Goal: Task Accomplishment & Management: Manage account settings

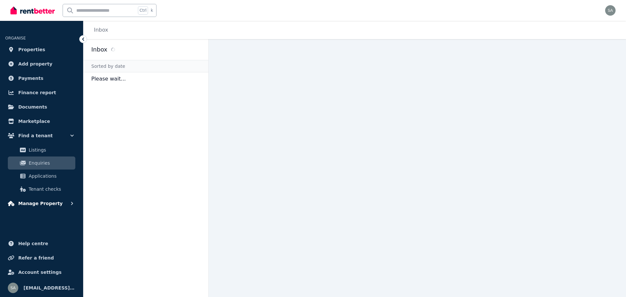
click at [52, 206] on span "Manage Property" at bounding box center [40, 204] width 44 height 8
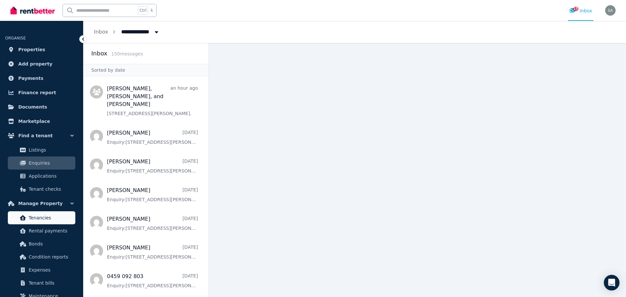
click at [42, 215] on span "Tenancies" at bounding box center [51, 218] width 44 height 8
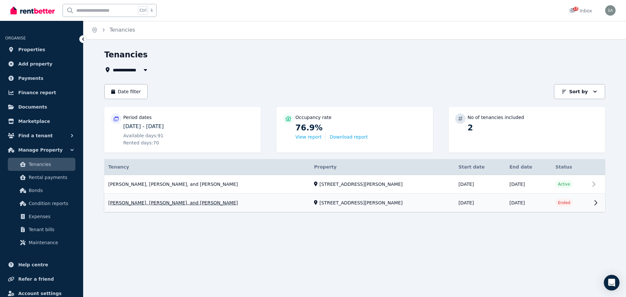
click at [192, 203] on link "View property details" at bounding box center [354, 203] width 501 height 18
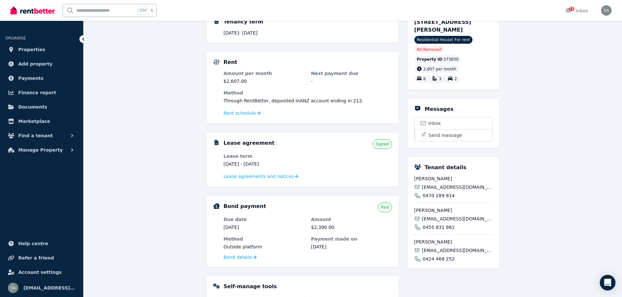
scroll to position [98, 0]
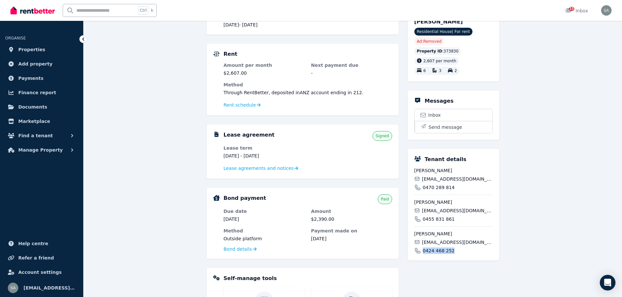
drag, startPoint x: 423, startPoint y: 251, endPoint x: 451, endPoint y: 249, distance: 28.1
click at [451, 249] on div "0424 468 252" at bounding box center [453, 251] width 78 height 7
copy span "0424 468 252"
click at [479, 290] on div "[STREET_ADDRESS][PERSON_NAME][PERSON_NAME] Residential House | For rent Ad: Rem…" at bounding box center [453, 210] width 91 height 415
